Goal: Navigation & Orientation: Find specific page/section

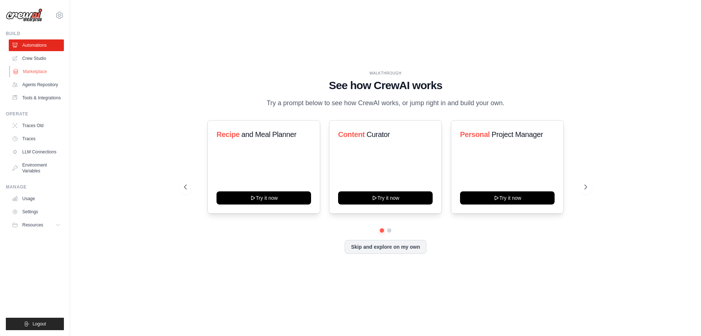
click at [41, 75] on link "Marketplace" at bounding box center [36, 72] width 55 height 12
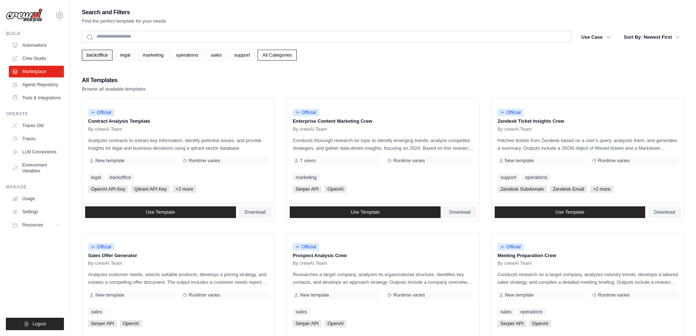
click at [106, 56] on link "backoffice" at bounding box center [97, 55] width 31 height 11
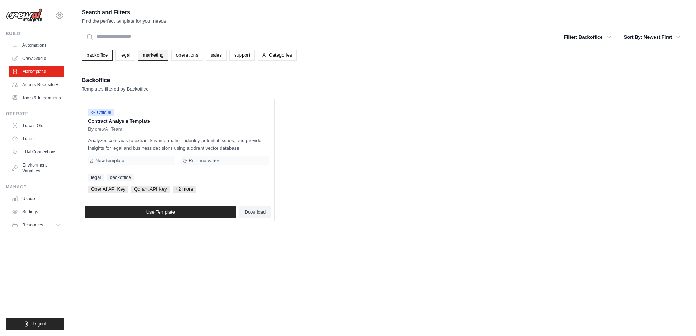
click at [168, 55] on link "marketing" at bounding box center [153, 55] width 30 height 11
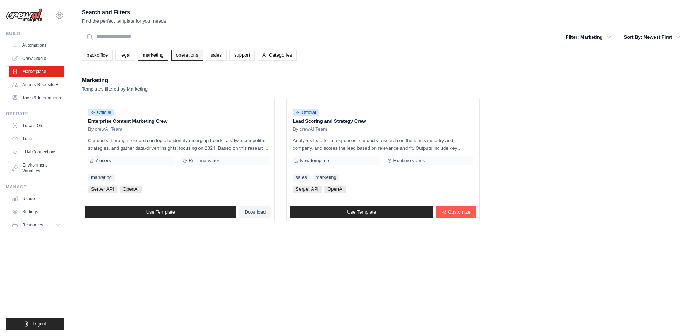
click at [192, 59] on link "operations" at bounding box center [187, 55] width 32 height 11
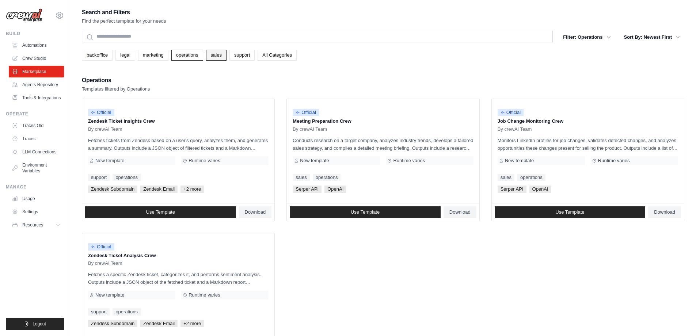
click at [216, 57] on link "sales" at bounding box center [216, 55] width 20 height 11
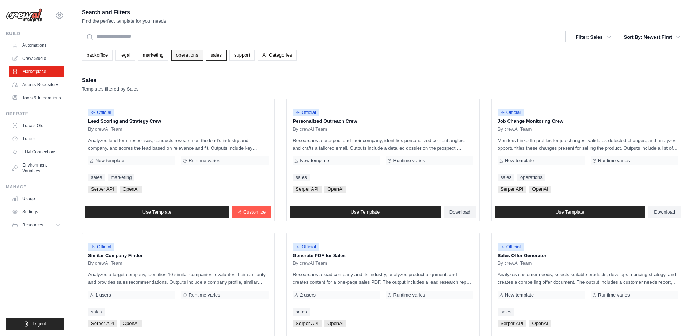
click at [203, 53] on link "operations" at bounding box center [187, 55] width 32 height 11
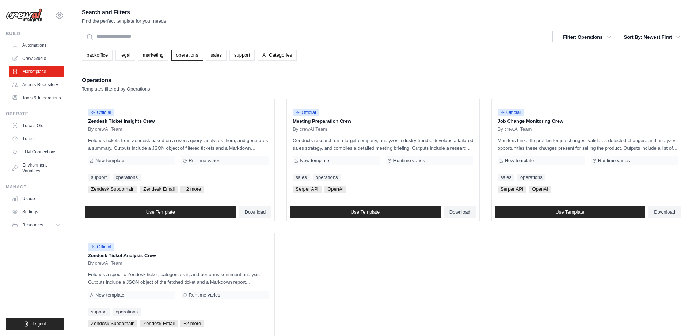
click at [255, 52] on link "support" at bounding box center [241, 55] width 25 height 11
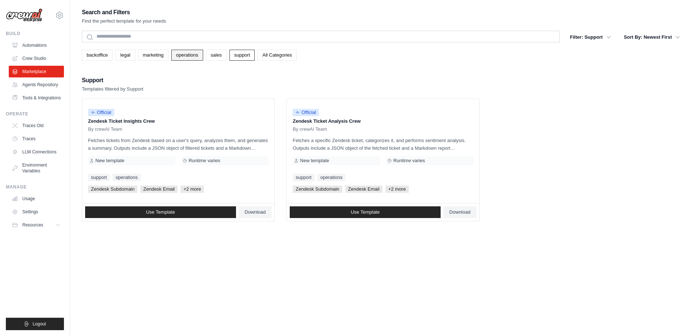
click at [183, 57] on link "operations" at bounding box center [187, 55] width 32 height 11
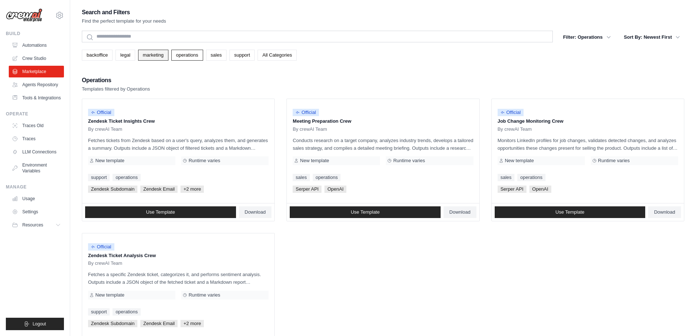
click at [168, 56] on link "marketing" at bounding box center [153, 55] width 30 height 11
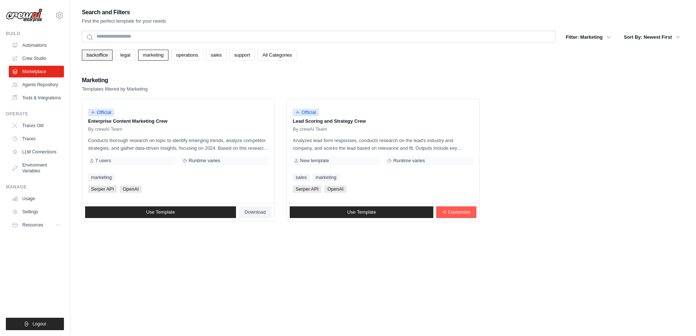
click at [99, 54] on link "backoffice" at bounding box center [97, 55] width 31 height 11
